Goal: Navigation & Orientation: Find specific page/section

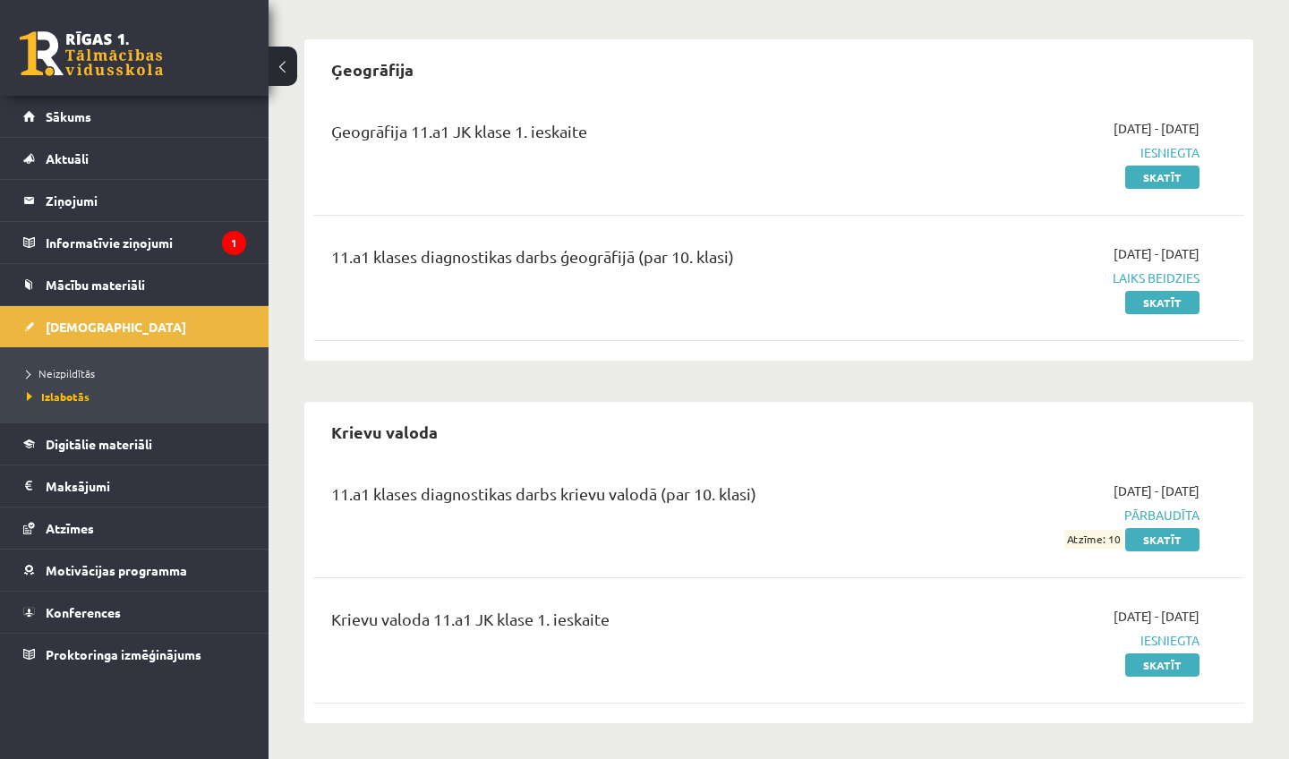
scroll to position [373, 0]
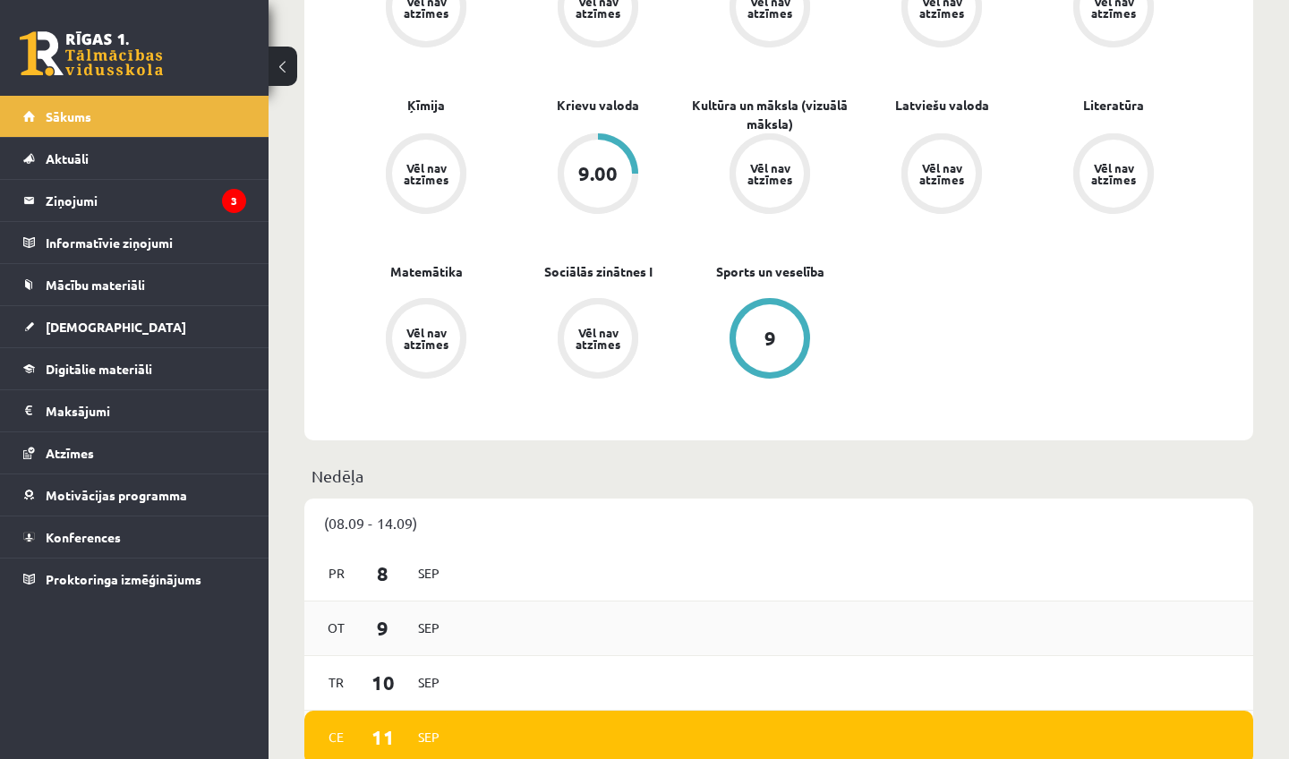
scroll to position [620, 0]
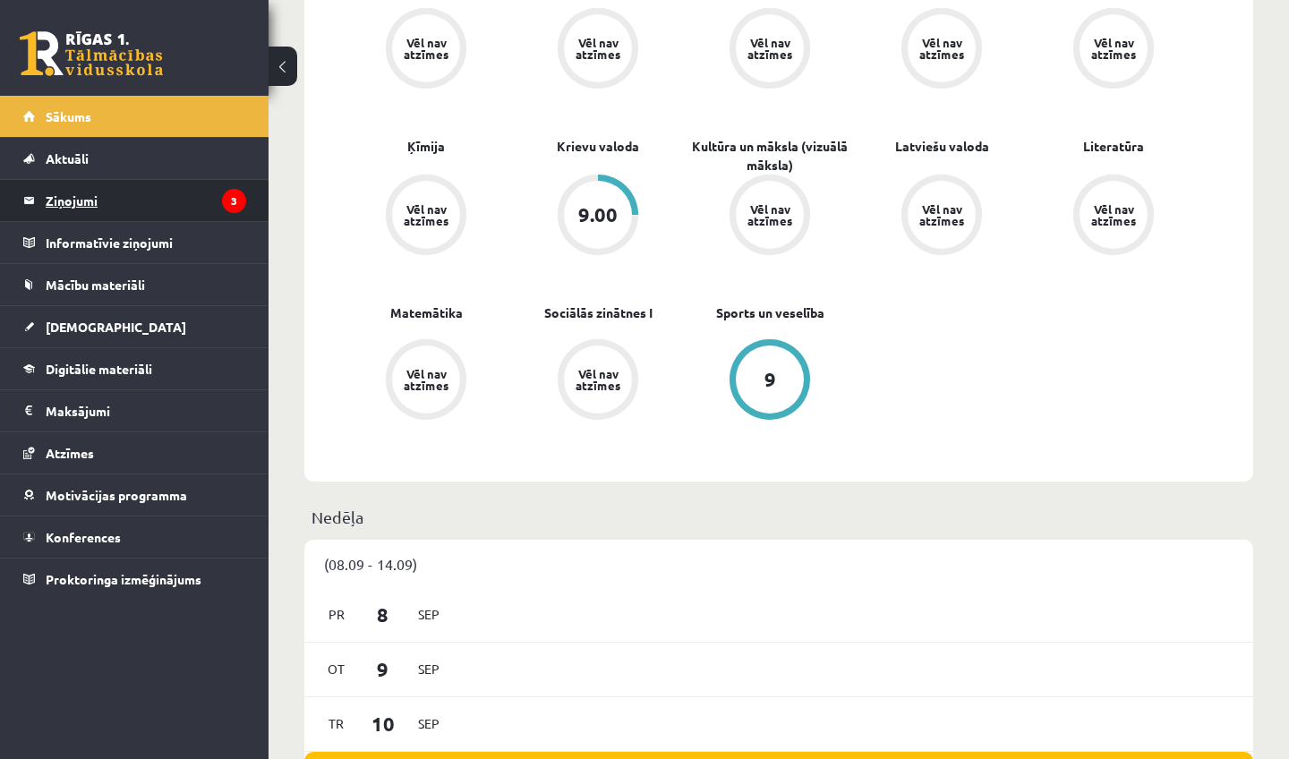
click at [65, 200] on legend "Ziņojumi 3" at bounding box center [146, 200] width 200 height 41
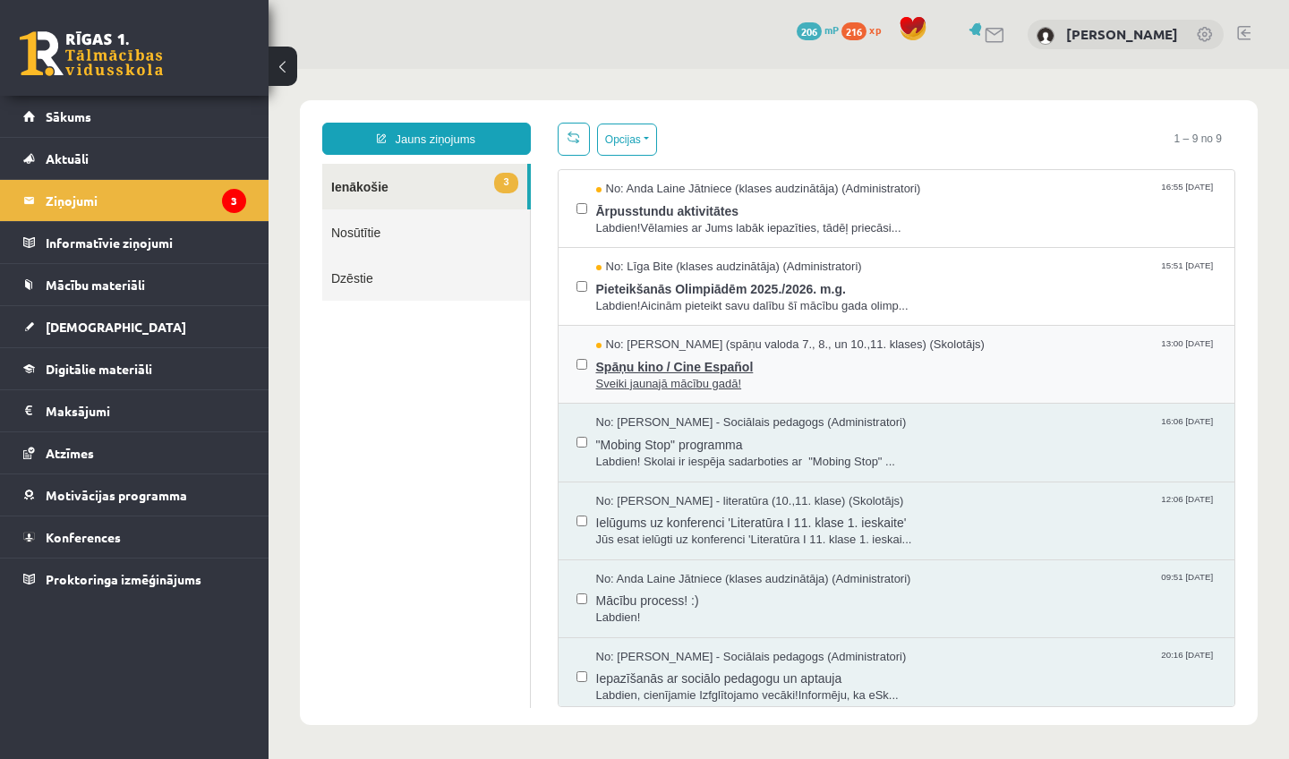
click at [680, 361] on span "Spāņu kino / Cine Español" at bounding box center [906, 364] width 621 height 22
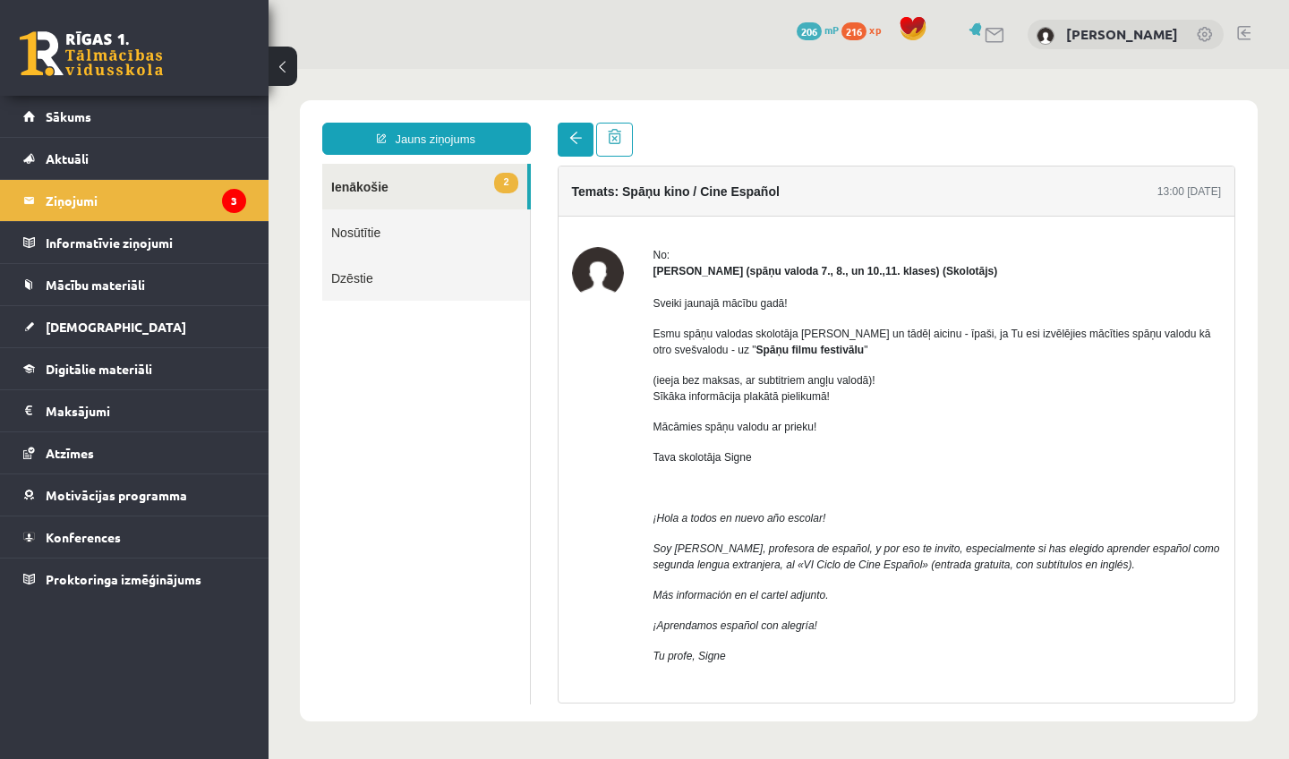
click at [577, 143] on span at bounding box center [575, 138] width 13 height 13
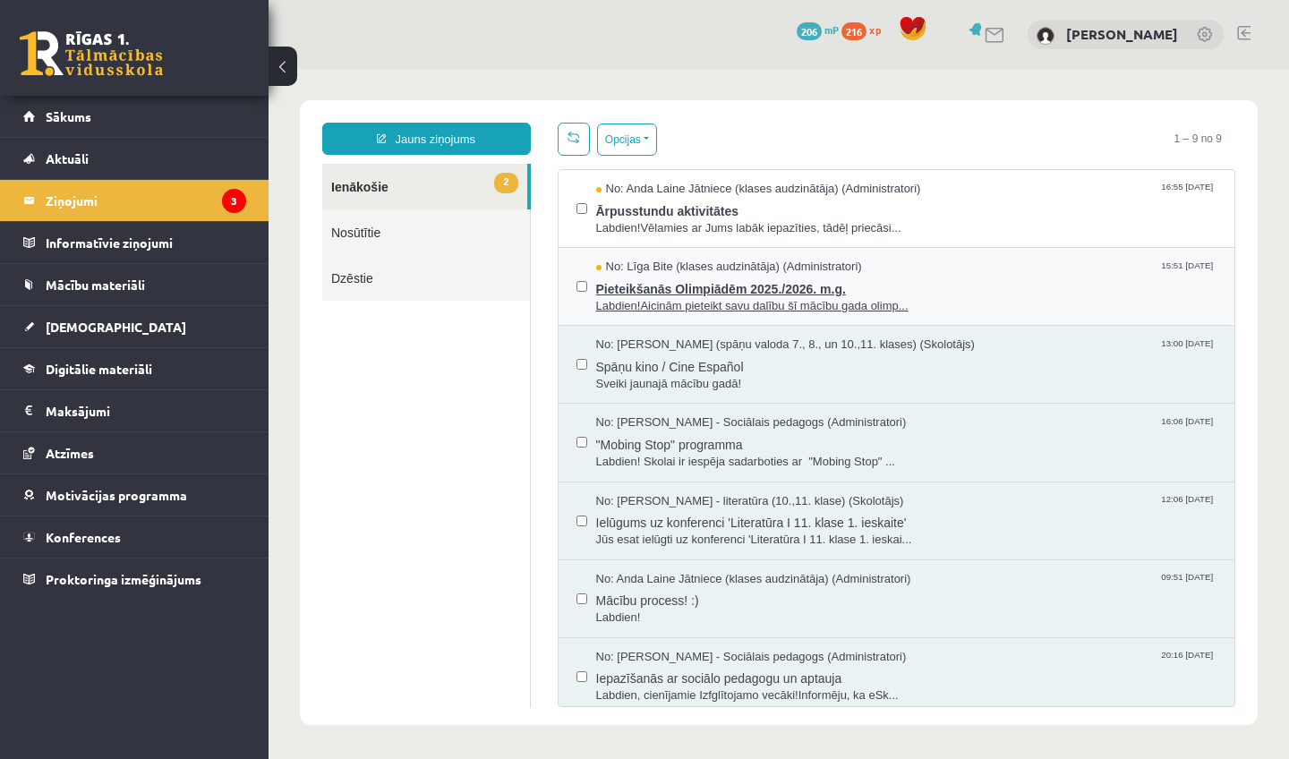
click at [634, 290] on span "Pieteikšanās Olimpiādēm 2025./2026. m.g." at bounding box center [906, 287] width 621 height 22
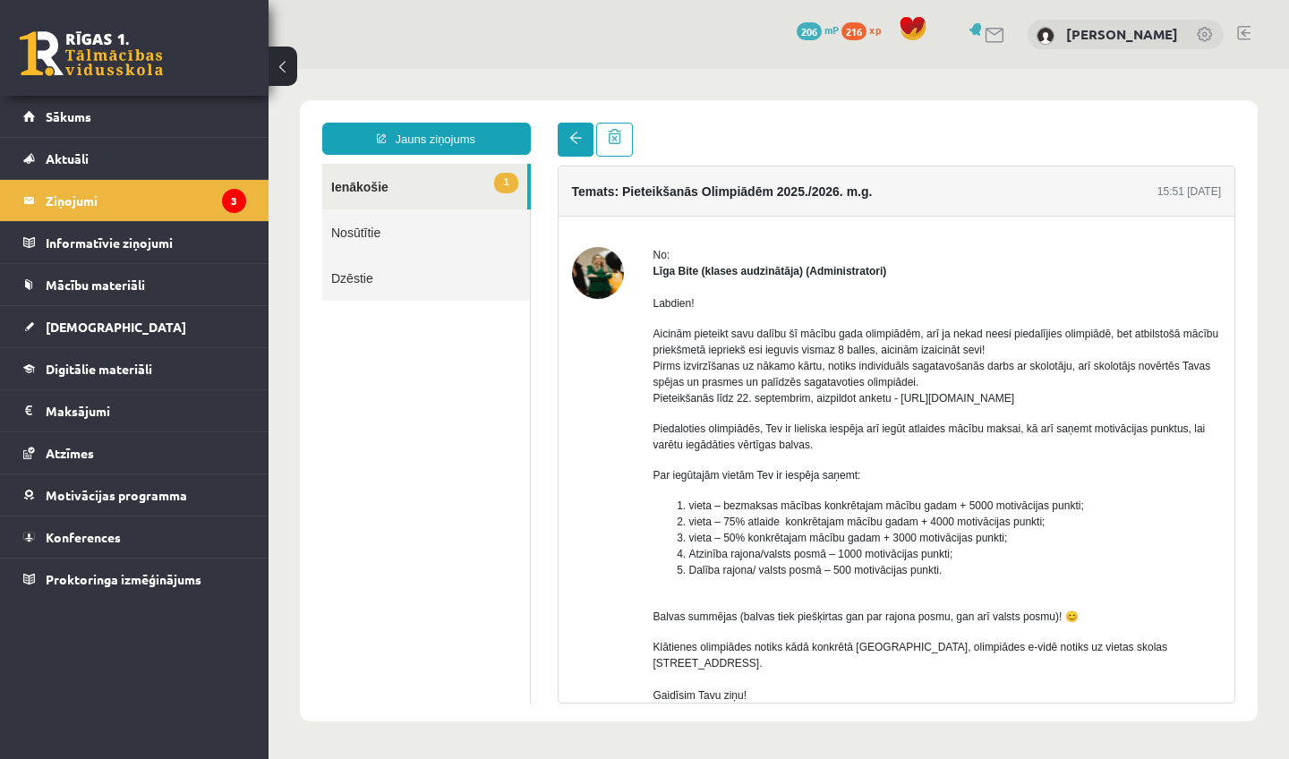
click at [584, 143] on link at bounding box center [576, 140] width 36 height 34
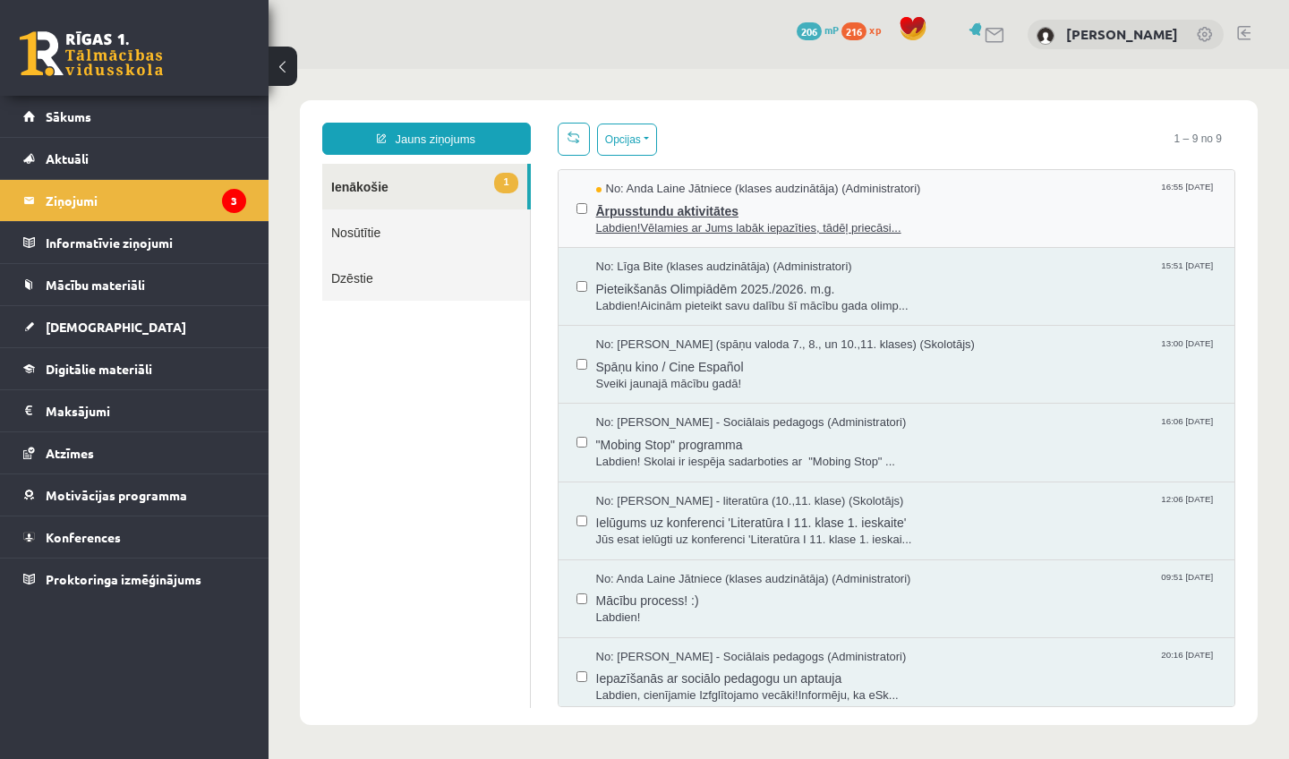
click at [625, 213] on span "Ārpusstundu aktivitātes" at bounding box center [906, 209] width 621 height 22
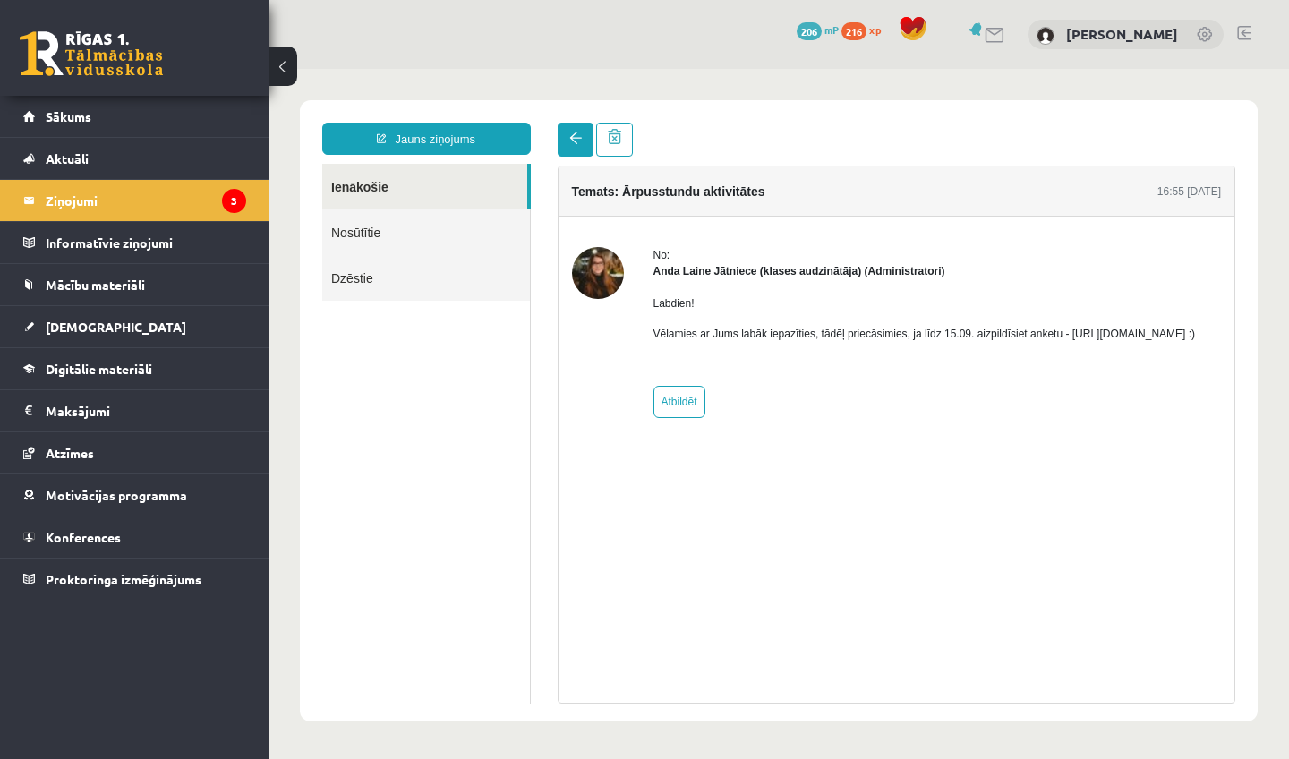
click at [569, 140] on span at bounding box center [575, 138] width 13 height 13
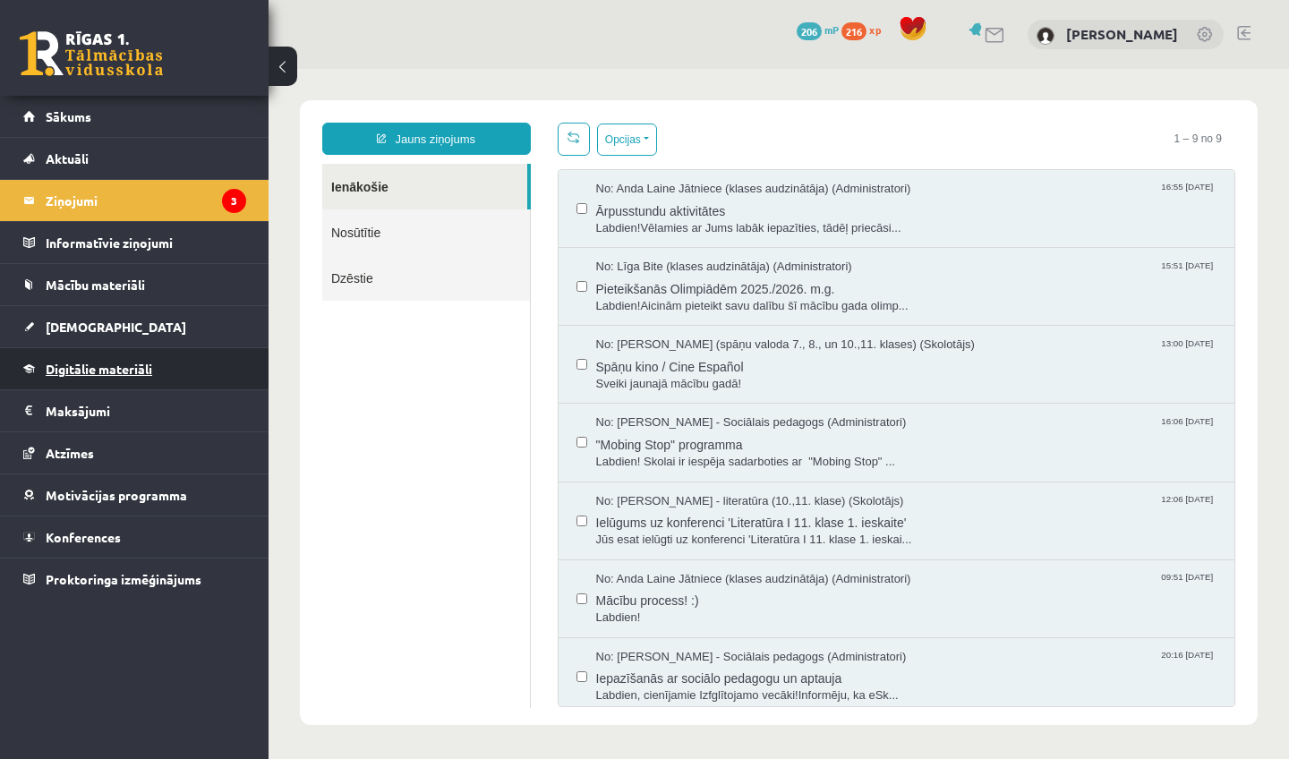
click at [148, 366] on span "Digitālie materiāli" at bounding box center [99, 369] width 106 height 16
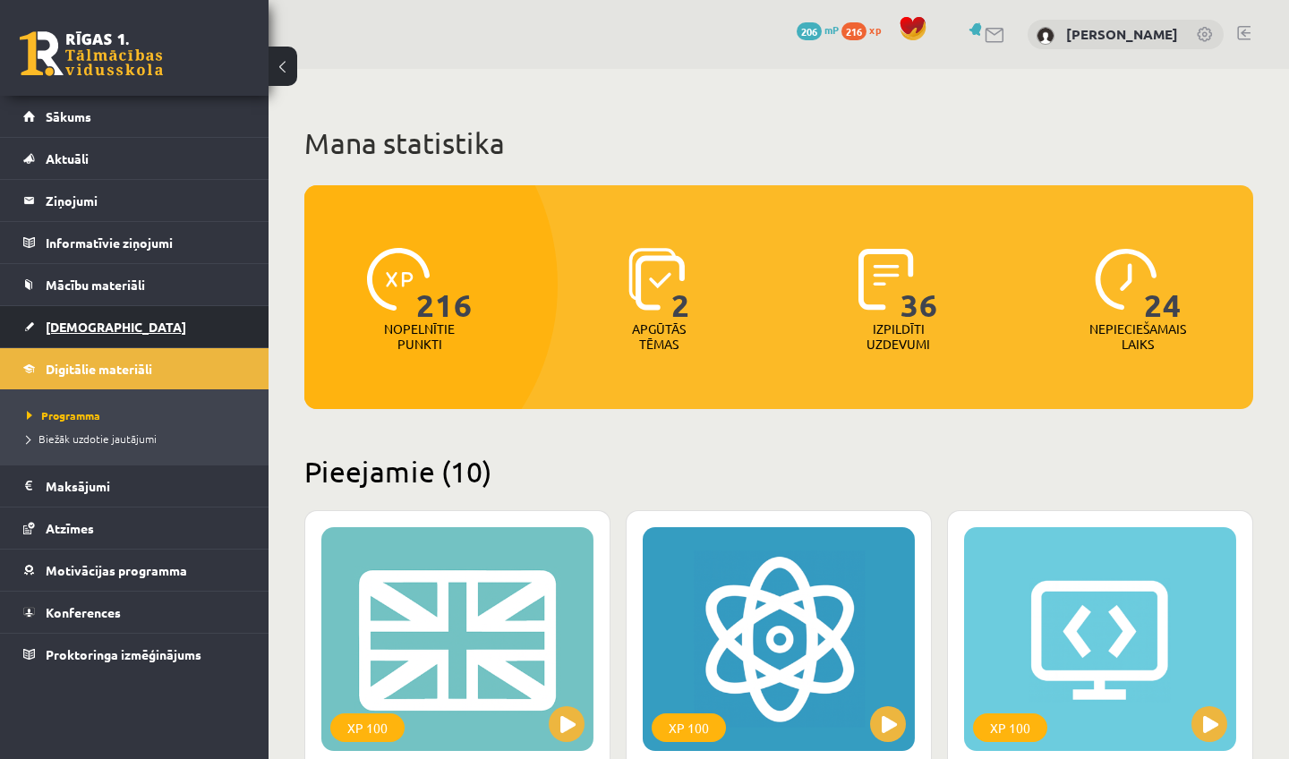
click at [89, 330] on span "[DEMOGRAPHIC_DATA]" at bounding box center [116, 327] width 140 height 16
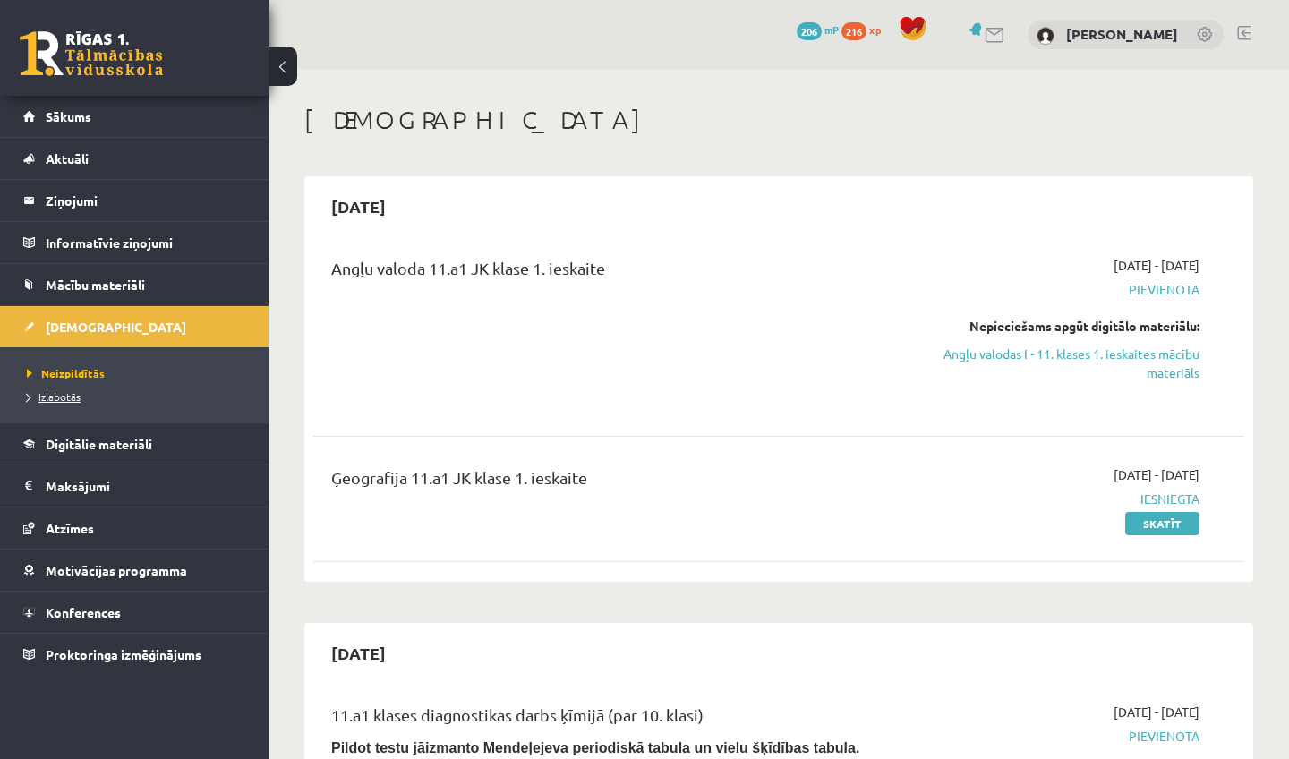
click at [70, 399] on span "Izlabotās" at bounding box center [54, 396] width 54 height 14
